Goal: Navigation & Orientation: Find specific page/section

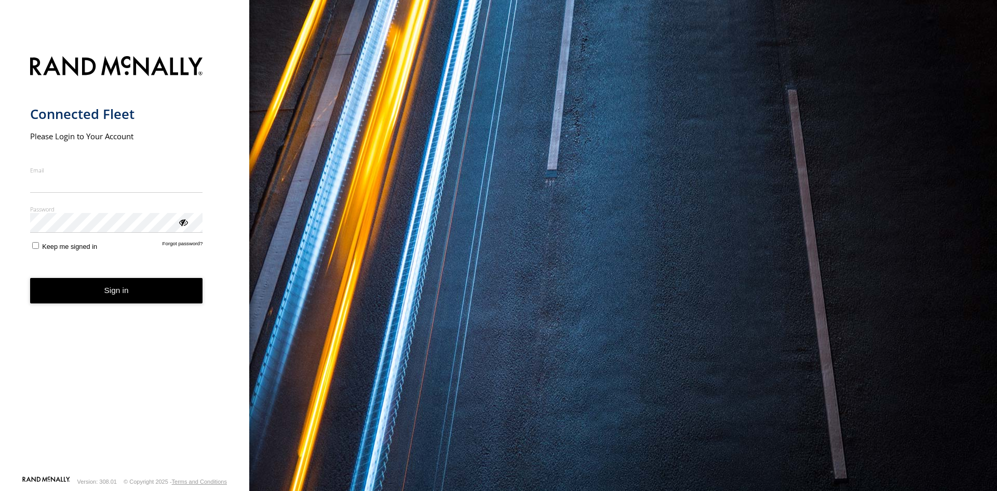
type input "**********"
click at [107, 300] on button "Sign in" at bounding box center [116, 290] width 173 height 25
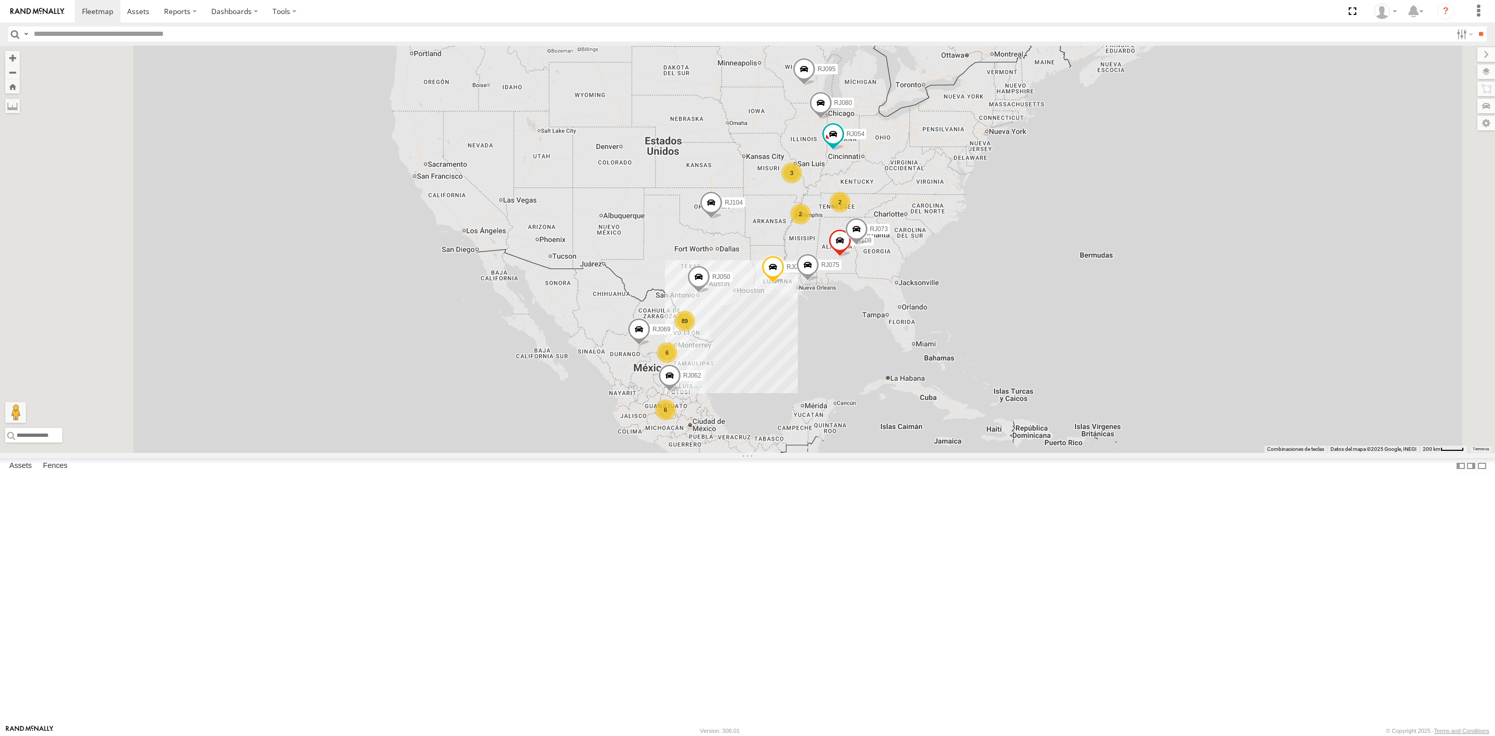
drag, startPoint x: 982, startPoint y: 1, endPoint x: 663, endPoint y: 232, distance: 393.6
click at [689, 252] on div "RJ039 RJ104 89 RJ108 6 RJ080 6 2 3 RJ062 RJ050 2 RJ073 RJ095 RJ054 RJ075 RJ069" at bounding box center [747, 249] width 1495 height 407
